Goal: Information Seeking & Learning: Learn about a topic

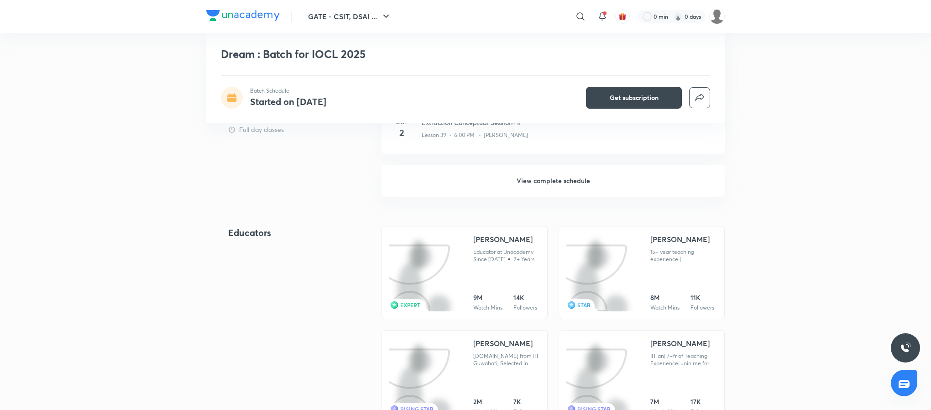
scroll to position [585, 0]
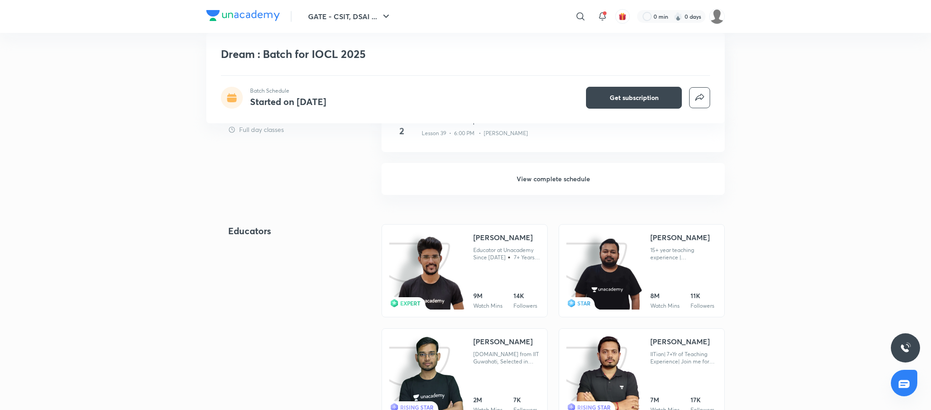
click at [549, 176] on h6 "View complete schedule" at bounding box center [552, 179] width 343 height 32
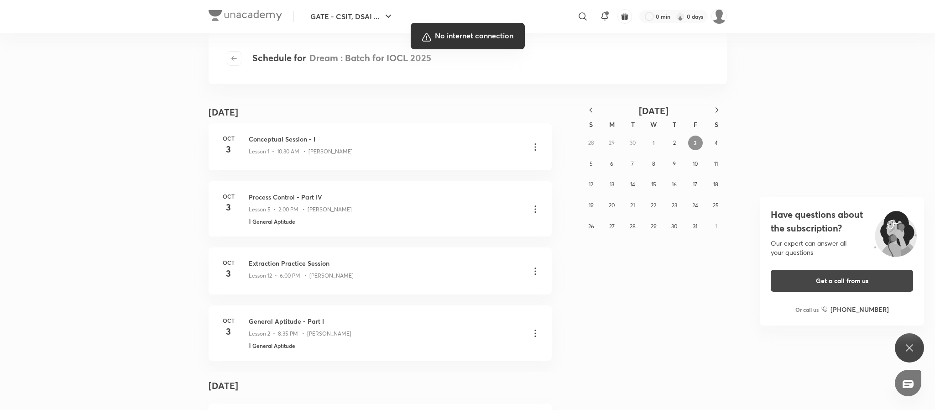
scroll to position [1675, 0]
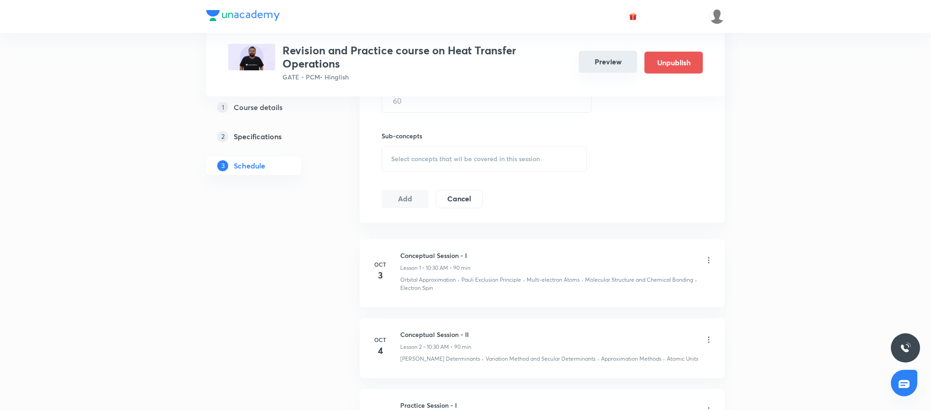
click at [616, 65] on button "Preview" at bounding box center [608, 62] width 58 height 22
